Goal: Find specific page/section: Find specific page/section

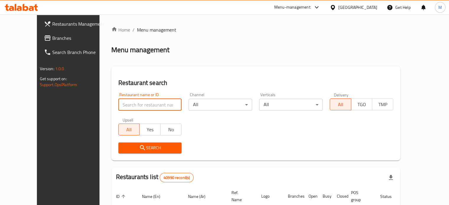
click at [139, 107] on input "search" at bounding box center [149, 105] width 63 height 12
type input "mashwy fe regheef"
click button "Search" at bounding box center [149, 148] width 63 height 11
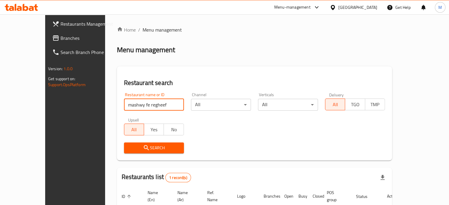
click at [144, 148] on icon "submit" at bounding box center [146, 147] width 5 height 5
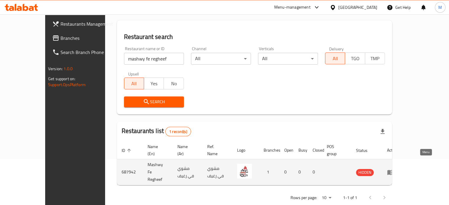
click at [394, 170] on icon "enhanced table" at bounding box center [390, 172] width 6 height 5
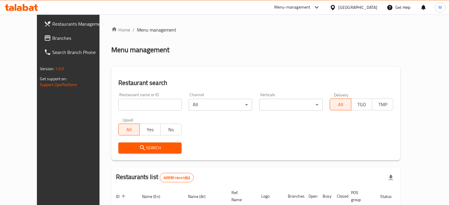
scroll to position [46, 0]
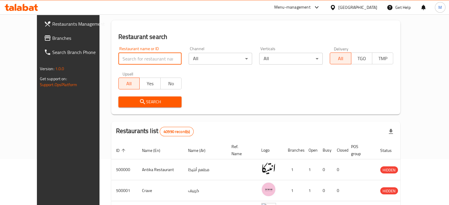
click at [146, 62] on input "search" at bounding box center [149, 59] width 63 height 12
click at [134, 61] on input "search" at bounding box center [149, 59] width 63 height 12
type input "mashwy fe regheef"
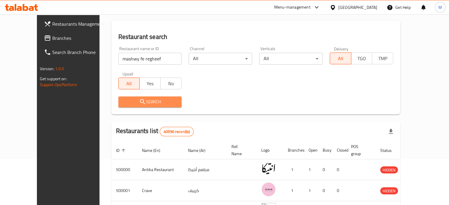
click at [135, 98] on span "Search" at bounding box center [150, 101] width 54 height 7
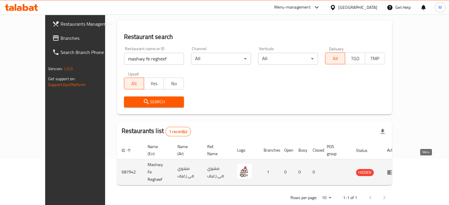
click at [394, 170] on icon "enhanced table" at bounding box center [390, 172] width 6 height 5
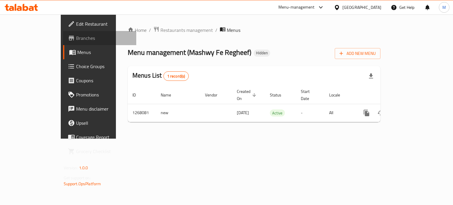
click at [76, 40] on span "Branches" at bounding box center [104, 38] width 56 height 7
